Goal: Transaction & Acquisition: Subscribe to service/newsletter

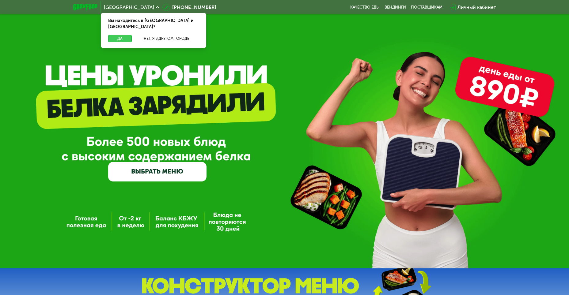
click at [123, 35] on button "Да" at bounding box center [120, 38] width 24 height 7
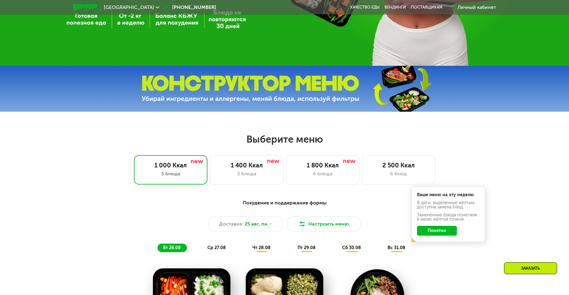
scroll to position [276, 0]
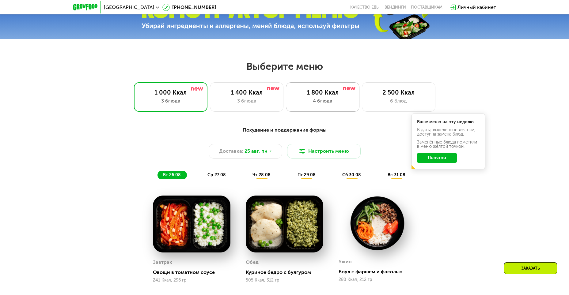
click at [335, 93] on div "1 800 Ккал" at bounding box center [322, 92] width 61 height 7
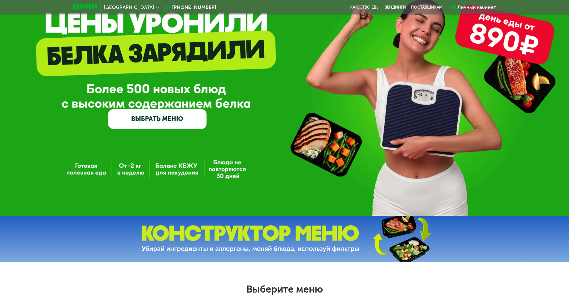
scroll to position [0, 0]
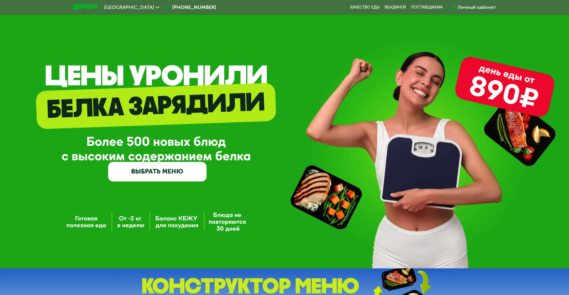
click at [184, 177] on link "ВЫБРАТЬ МЕНЮ" at bounding box center [157, 172] width 98 height 20
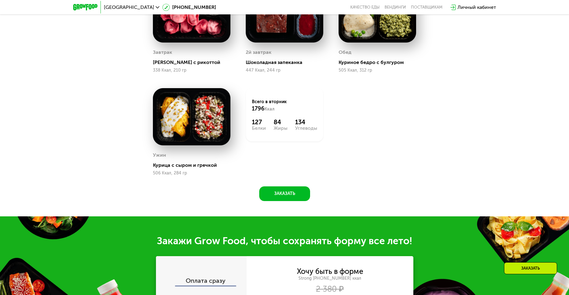
scroll to position [552, 0]
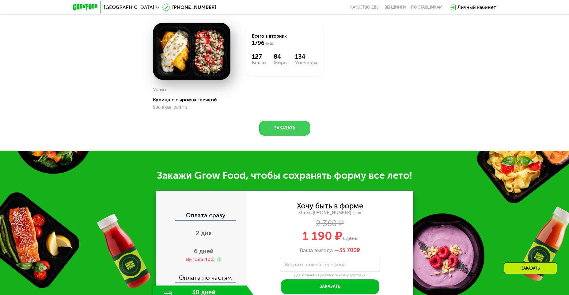
click at [285, 130] on button "Заказать" at bounding box center [284, 128] width 51 height 15
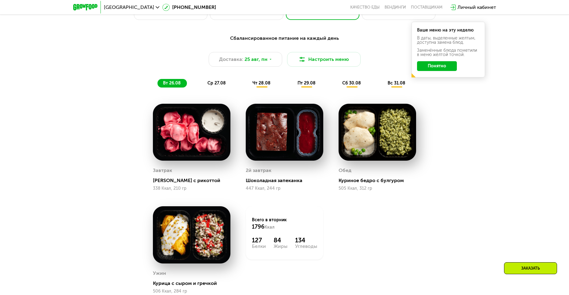
scroll to position [276, 0]
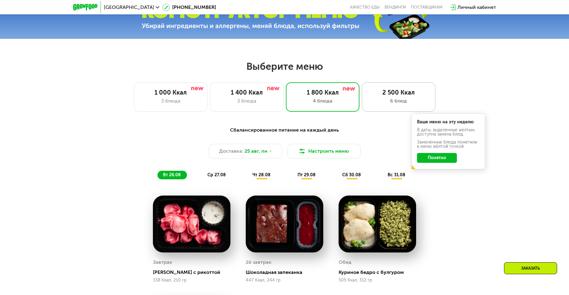
click at [390, 105] on div "6 блюд" at bounding box center [398, 100] width 61 height 7
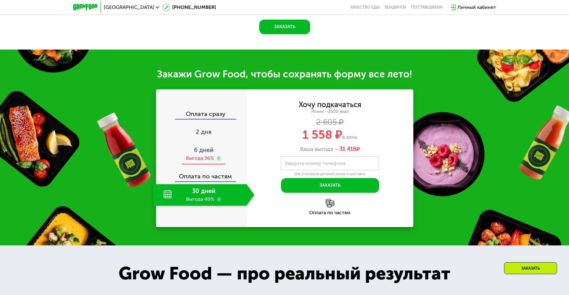
scroll to position [736, 0]
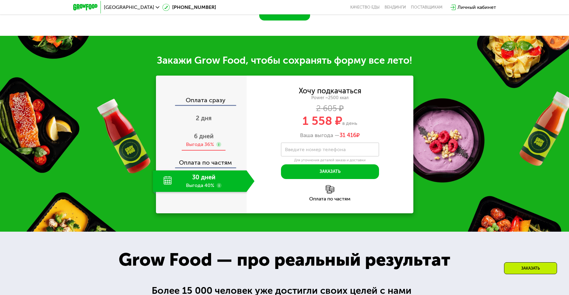
click at [206, 151] on div "6 дней Выгода 36%" at bounding box center [204, 140] width 102 height 21
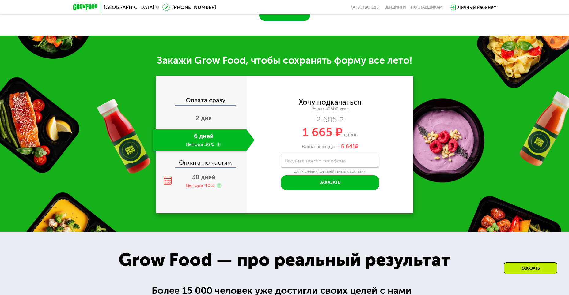
click at [199, 105] on div "Оплата сразу" at bounding box center [202, 101] width 90 height 8
click at [209, 105] on div "Оплата сразу" at bounding box center [202, 101] width 90 height 8
click at [204, 181] on span "30 дней" at bounding box center [203, 177] width 23 height 7
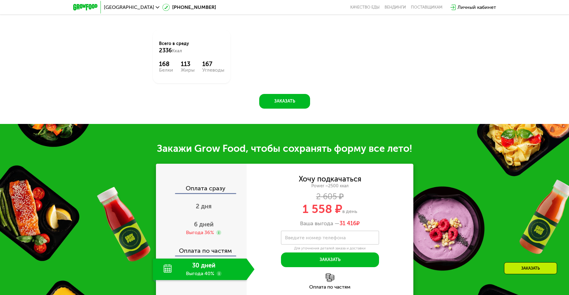
scroll to position [705, 0]
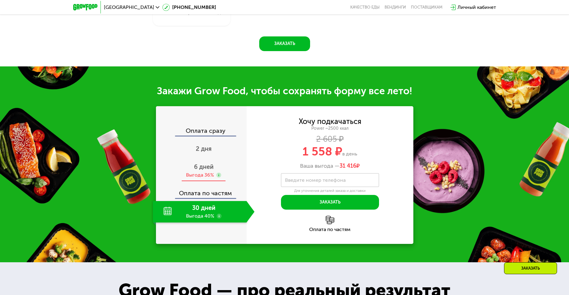
click at [219, 178] on use at bounding box center [218, 175] width 5 height 5
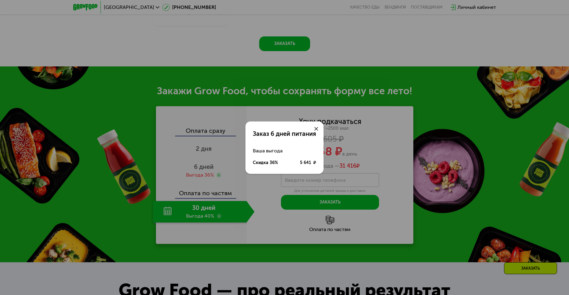
click at [317, 129] on icon at bounding box center [316, 129] width 4 height 4
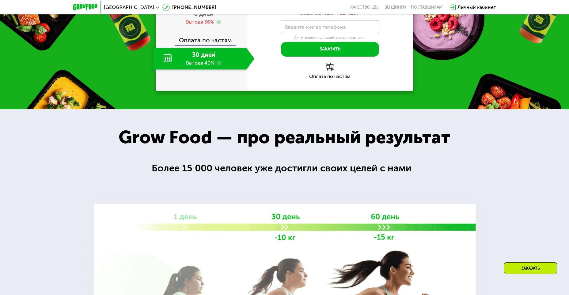
scroll to position [766, 0]
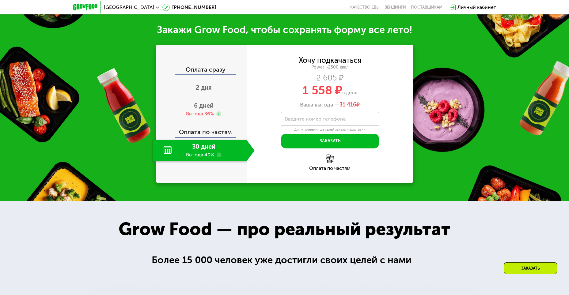
click at [219, 158] on use at bounding box center [219, 155] width 5 height 5
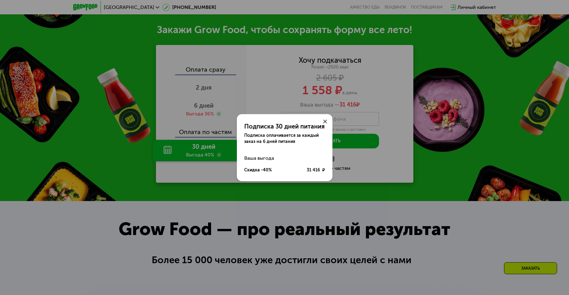
click at [443, 179] on div "Подписка 30 дней питания Подписка оплачивается за каждый заказ на 6 дней питани…" at bounding box center [284, 147] width 569 height 295
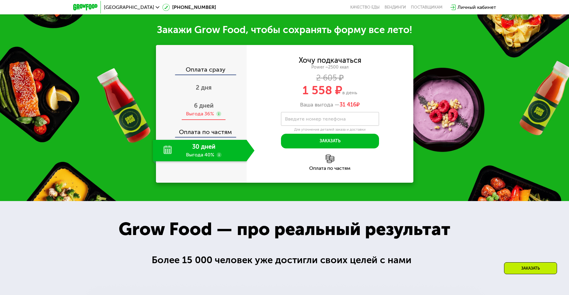
click at [206, 117] on div "Выгода 36%" at bounding box center [200, 114] width 28 height 7
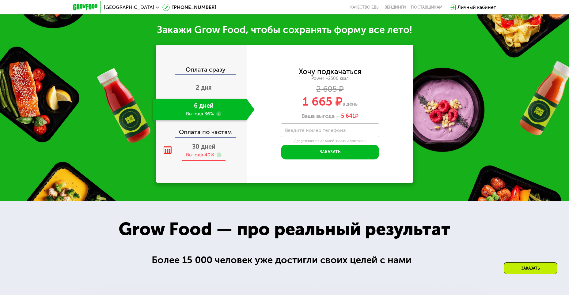
click at [209, 159] on div "30 дней Выгода 40%" at bounding box center [204, 150] width 102 height 21
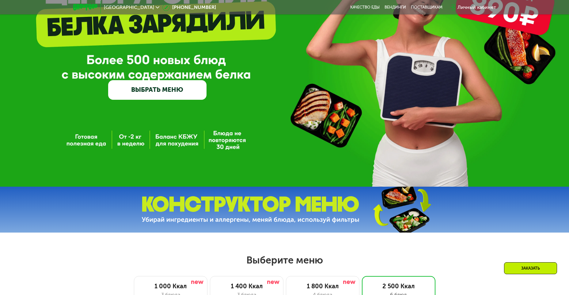
scroll to position [0, 0]
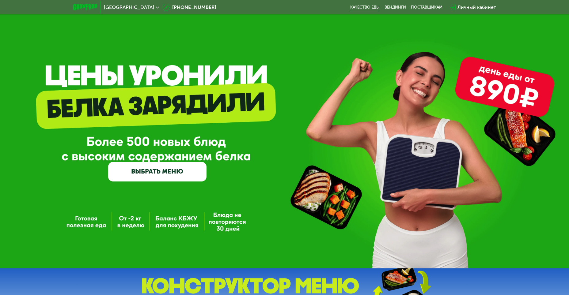
click at [374, 7] on link "Качество еды" at bounding box center [364, 7] width 29 height 5
